Goal: Task Accomplishment & Management: Manage account settings

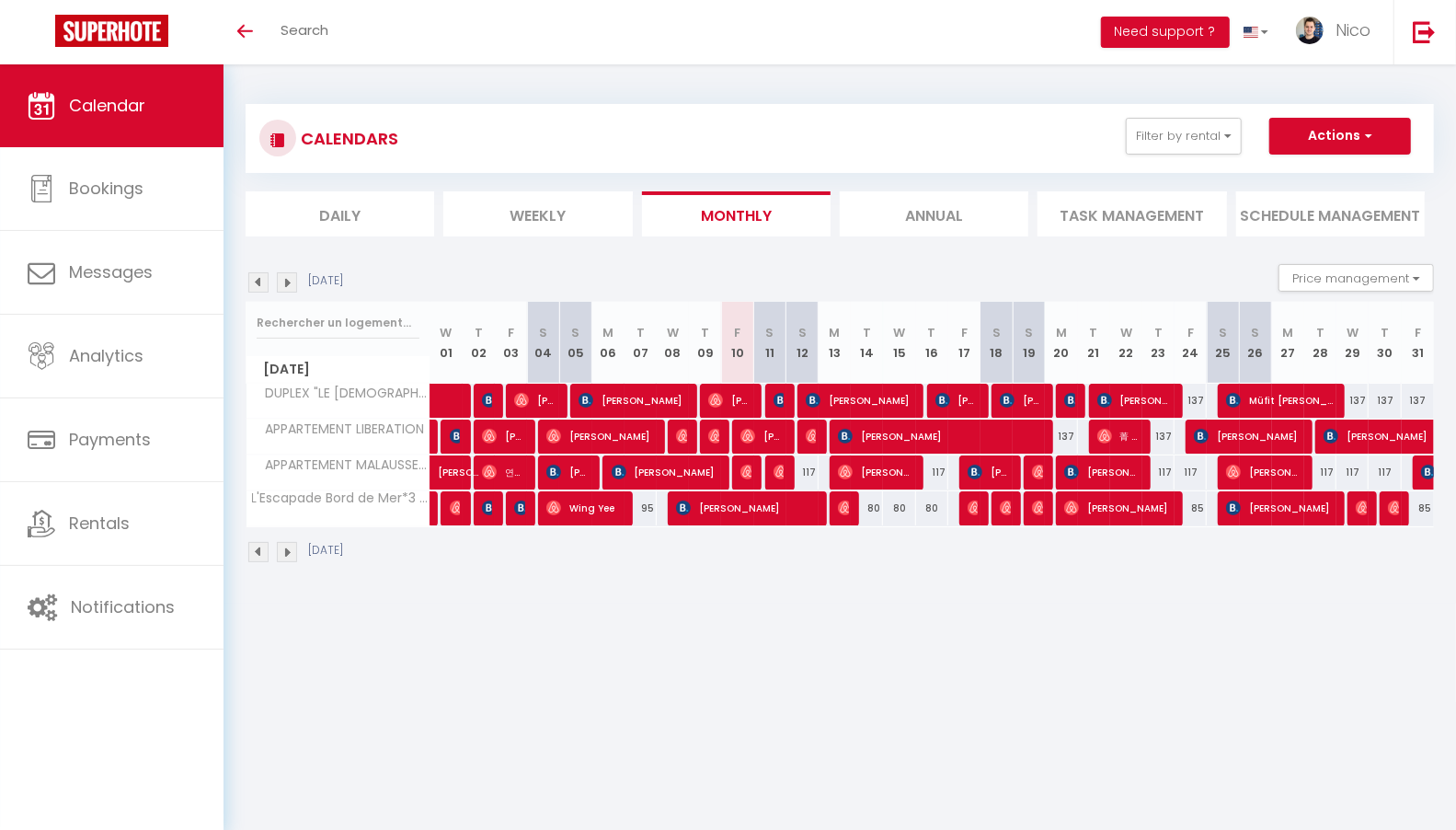
click at [1195, 396] on div "137" at bounding box center [1191, 400] width 32 height 34
type input "137"
type input "[DATE]"
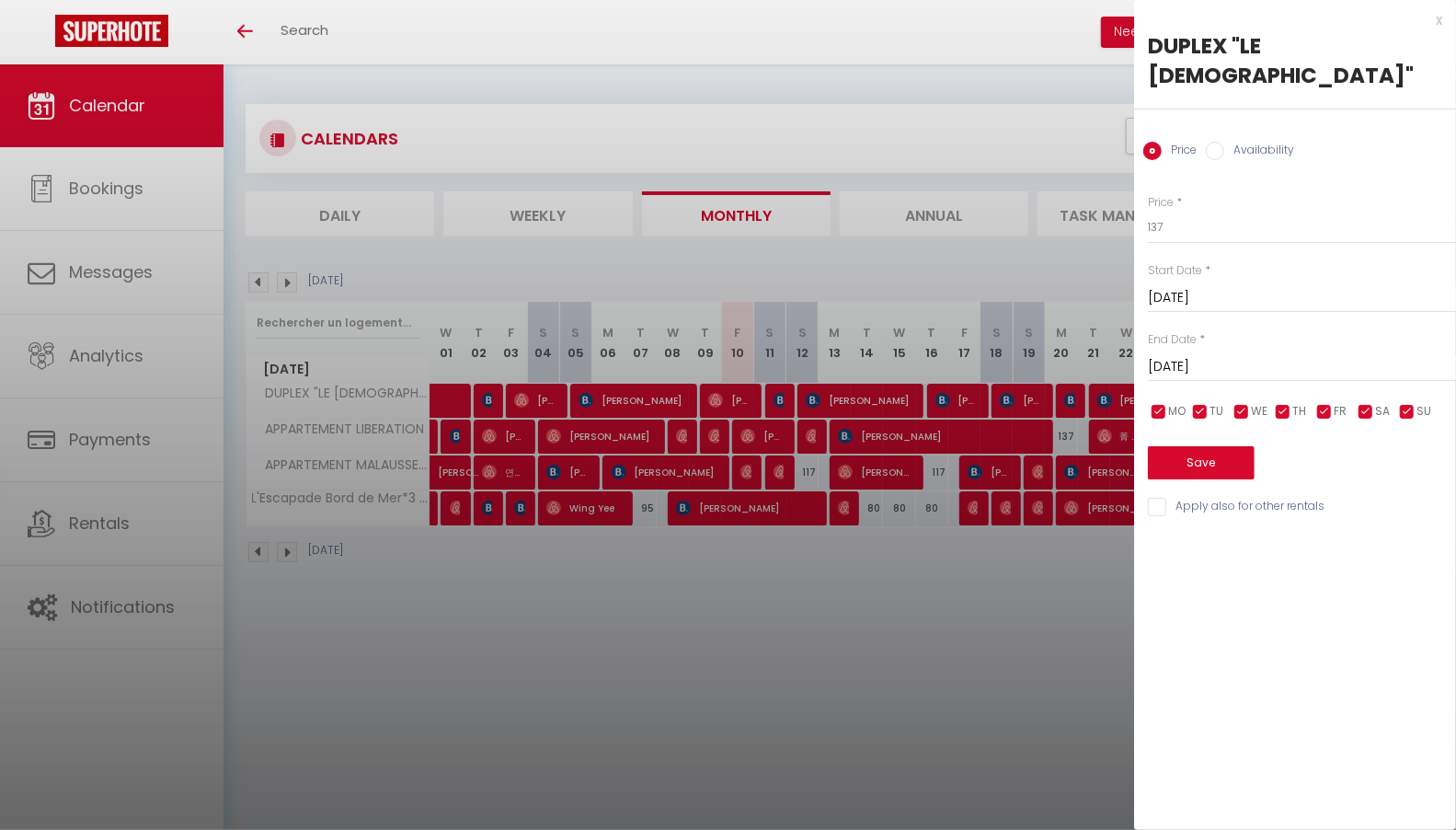
click at [1211, 355] on input "[DATE]" at bounding box center [1301, 368] width 308 height 24
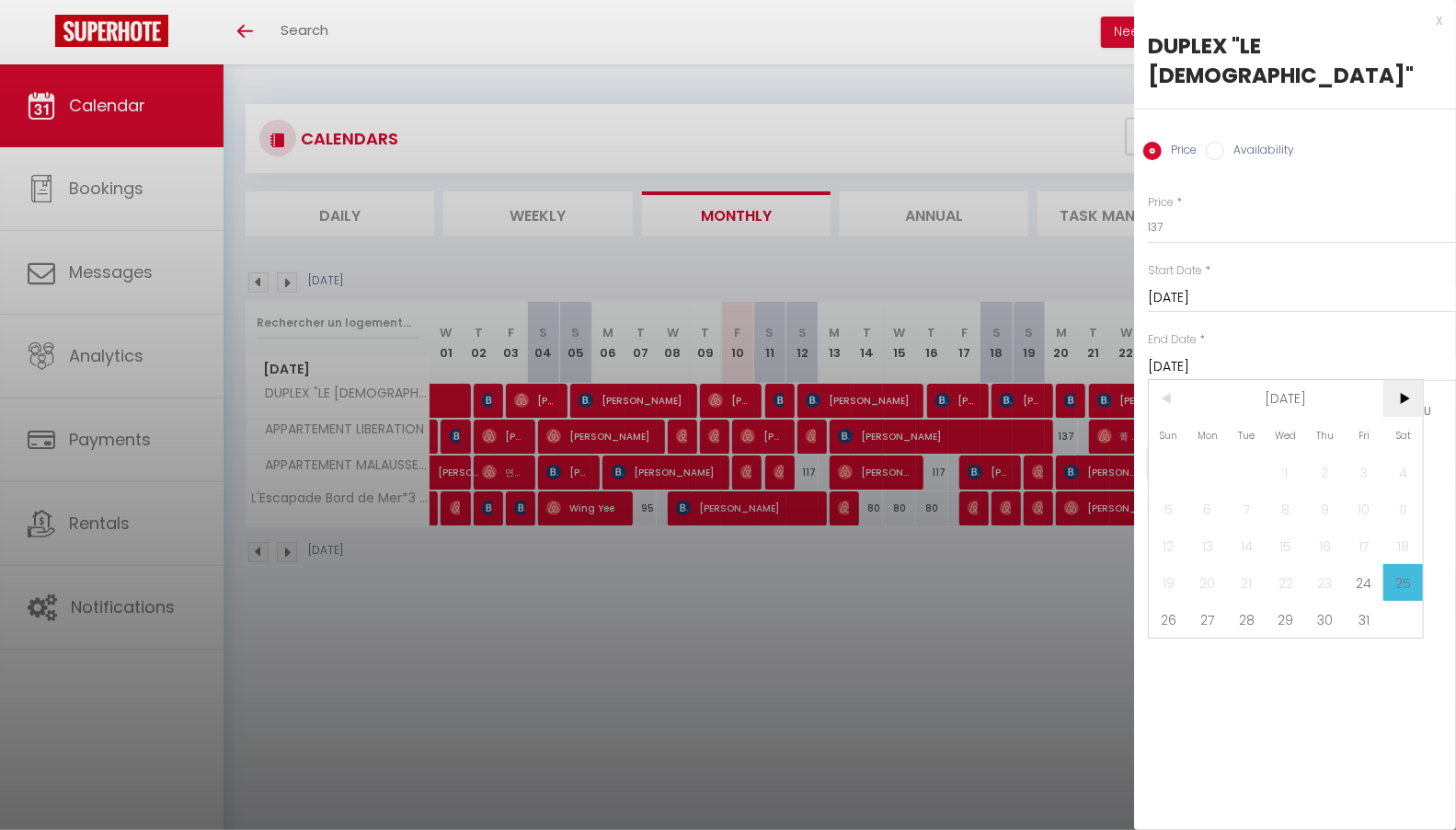
click at [1406, 380] on span ">" at bounding box center [1403, 398] width 39 height 37
click at [1410, 454] on span "1" at bounding box center [1403, 472] width 39 height 37
type input "[DATE]"
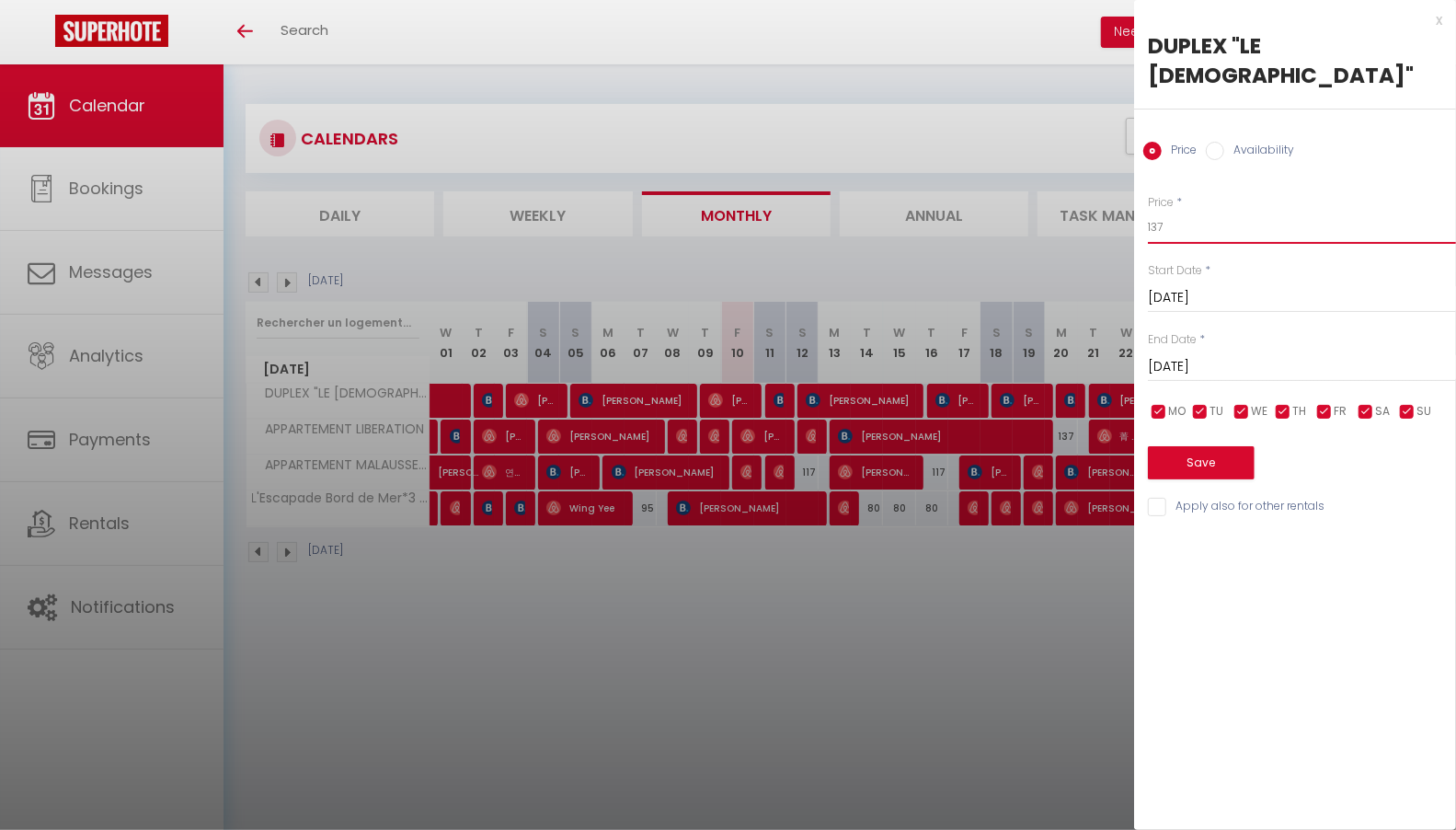
click at [1203, 211] on input "137" at bounding box center [1301, 227] width 308 height 33
click at [1199, 211] on input "137" at bounding box center [1301, 227] width 308 height 33
type input "127"
click at [1179, 446] on button "Save" at bounding box center [1201, 462] width 107 height 33
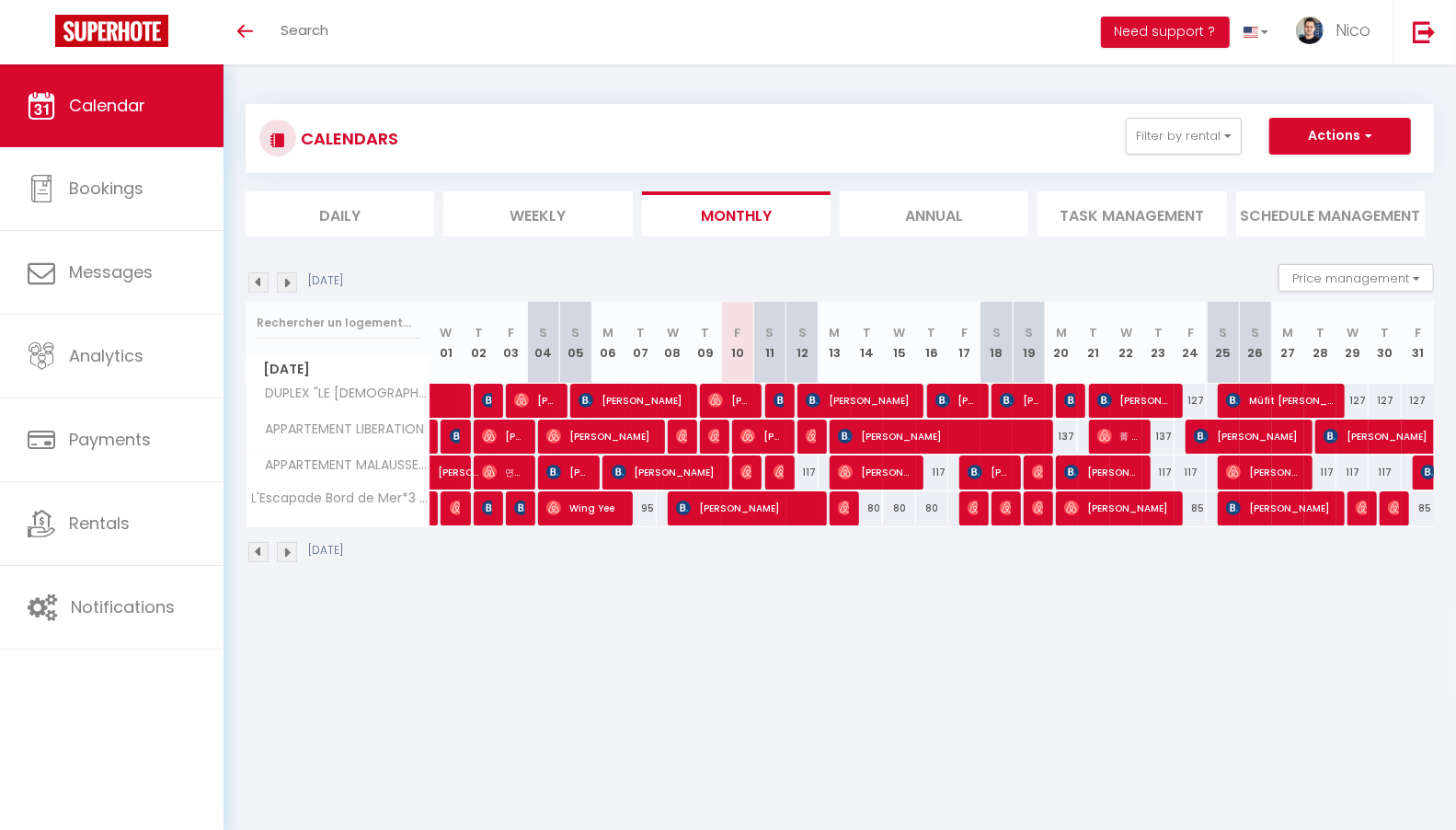
click at [293, 552] on img at bounding box center [287, 552] width 21 height 21
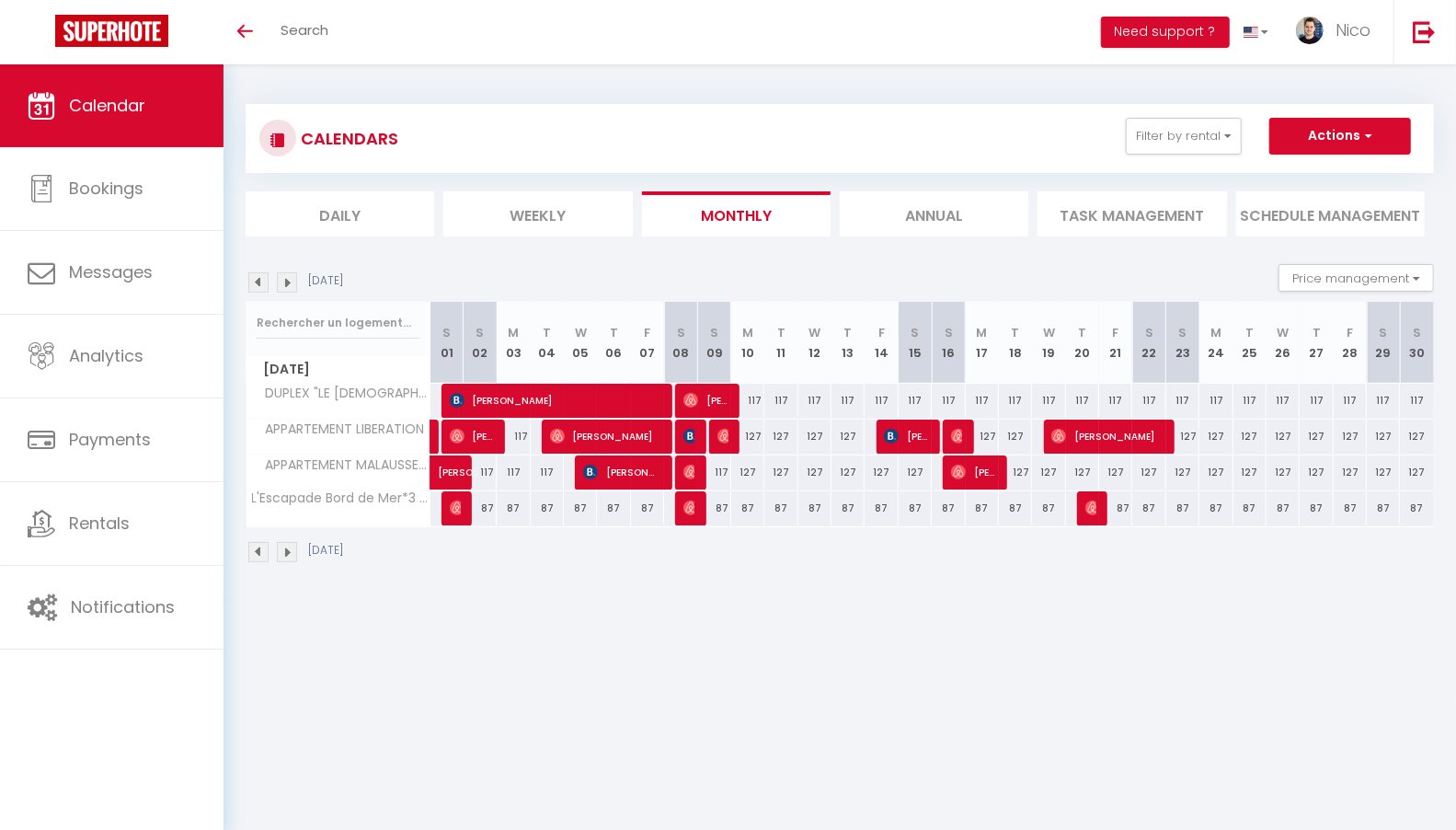
click at [290, 550] on img at bounding box center [287, 552] width 21 height 21
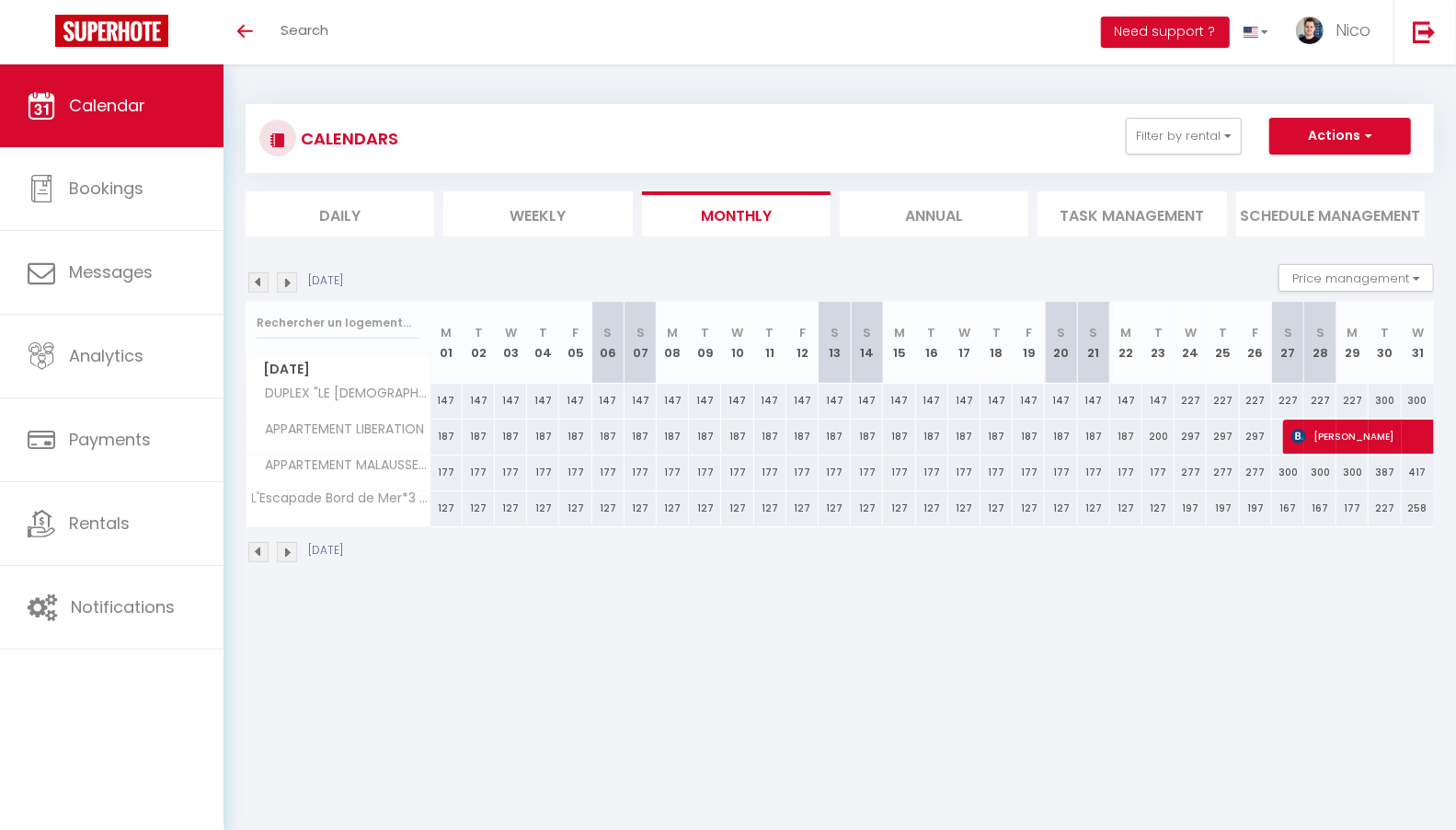
click at [262, 550] on img at bounding box center [259, 552] width 21 height 21
